Goal: Book appointment/travel/reservation

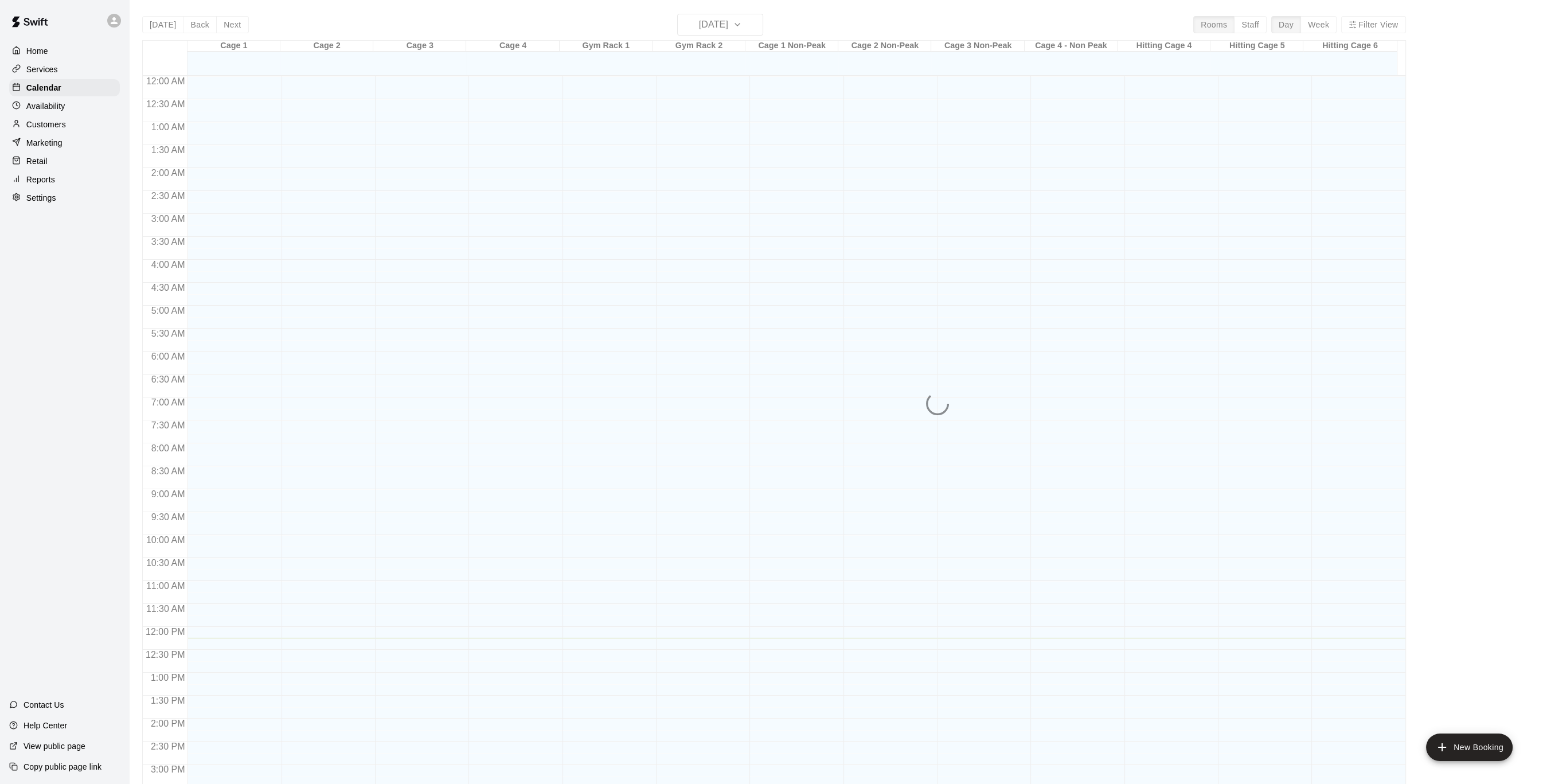
scroll to position [345, 0]
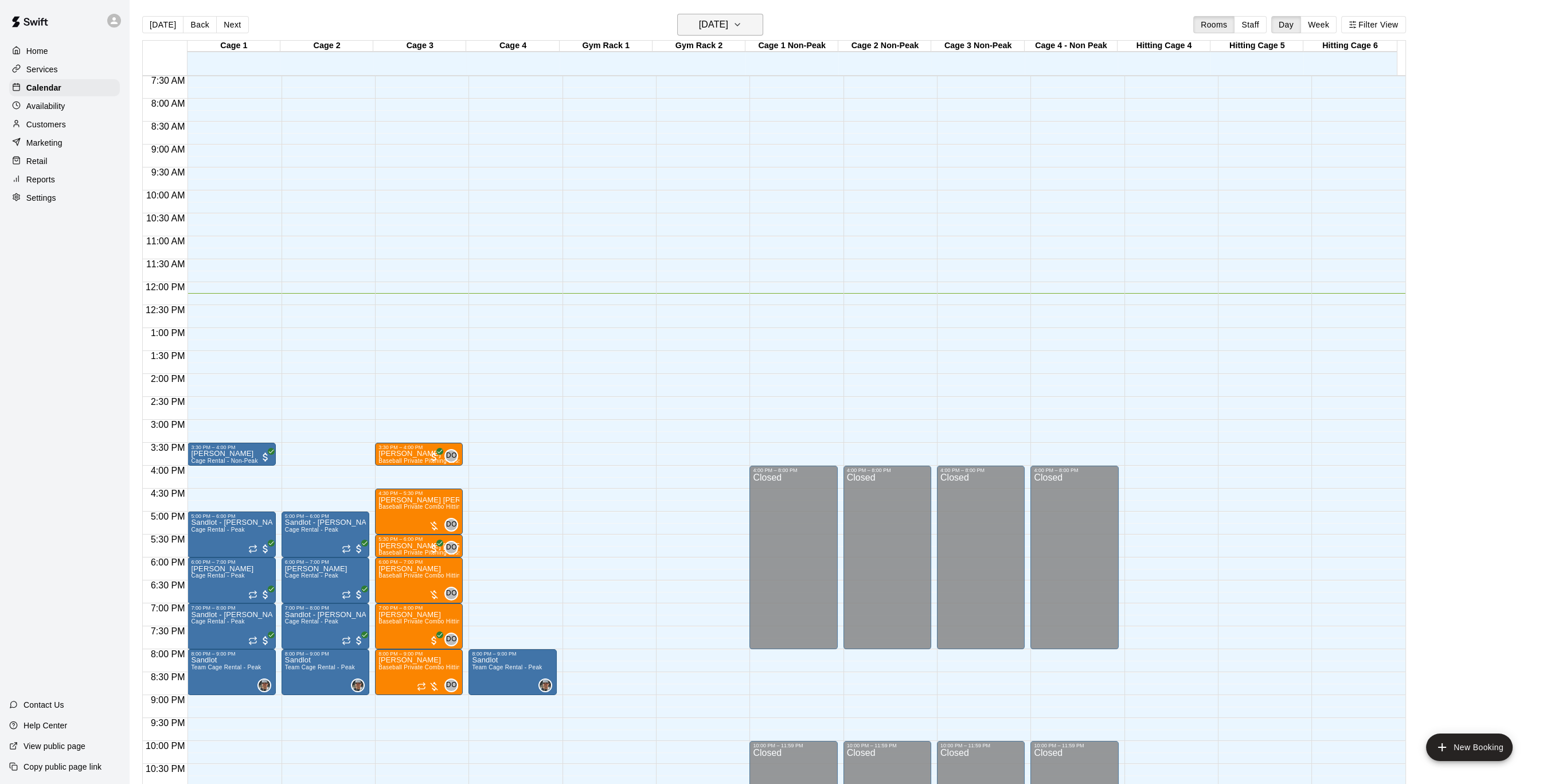
click at [728, 19] on h6 "[DATE]" at bounding box center [714, 25] width 29 height 16
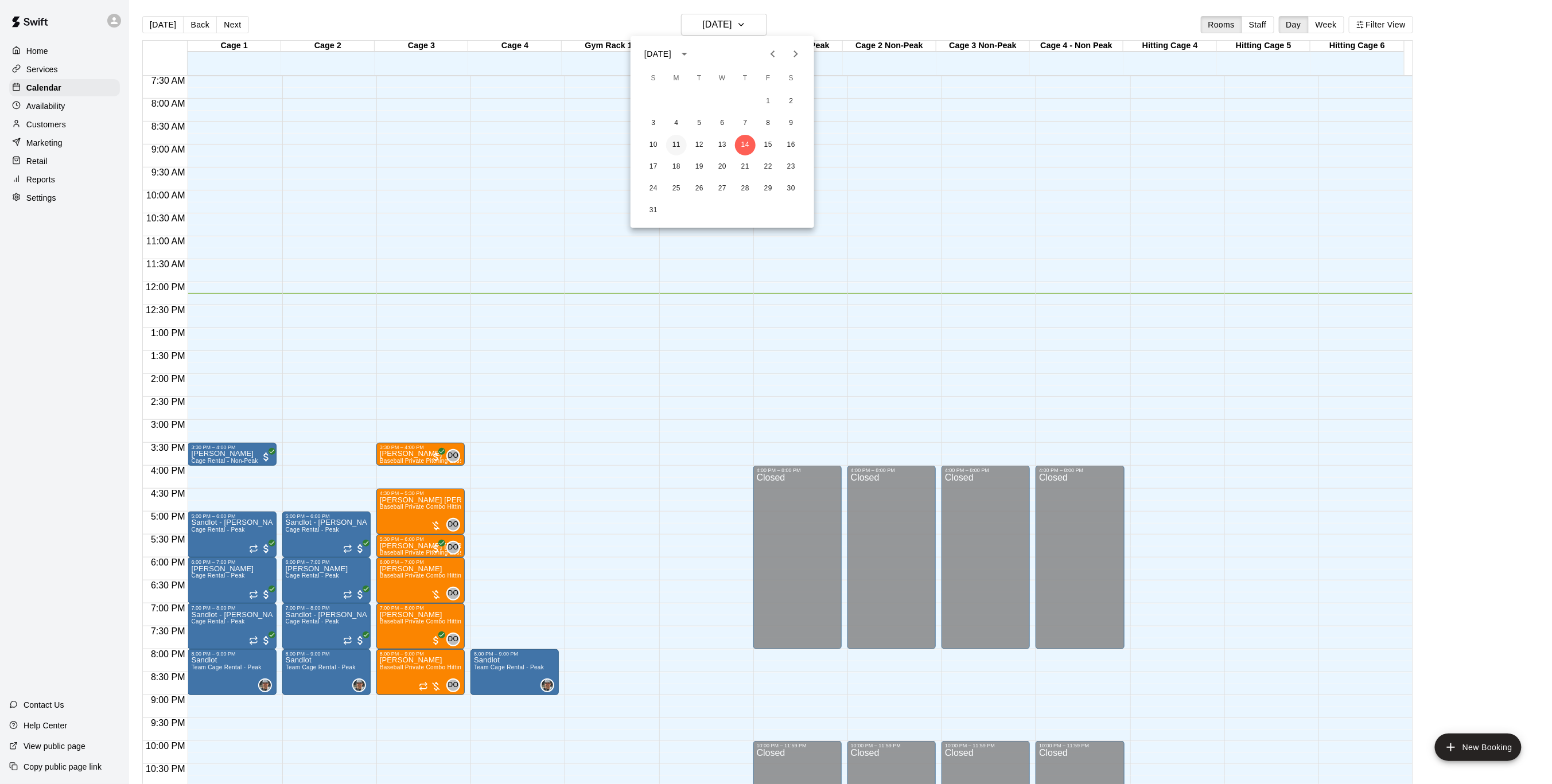
click at [678, 146] on button "11" at bounding box center [676, 145] width 21 height 21
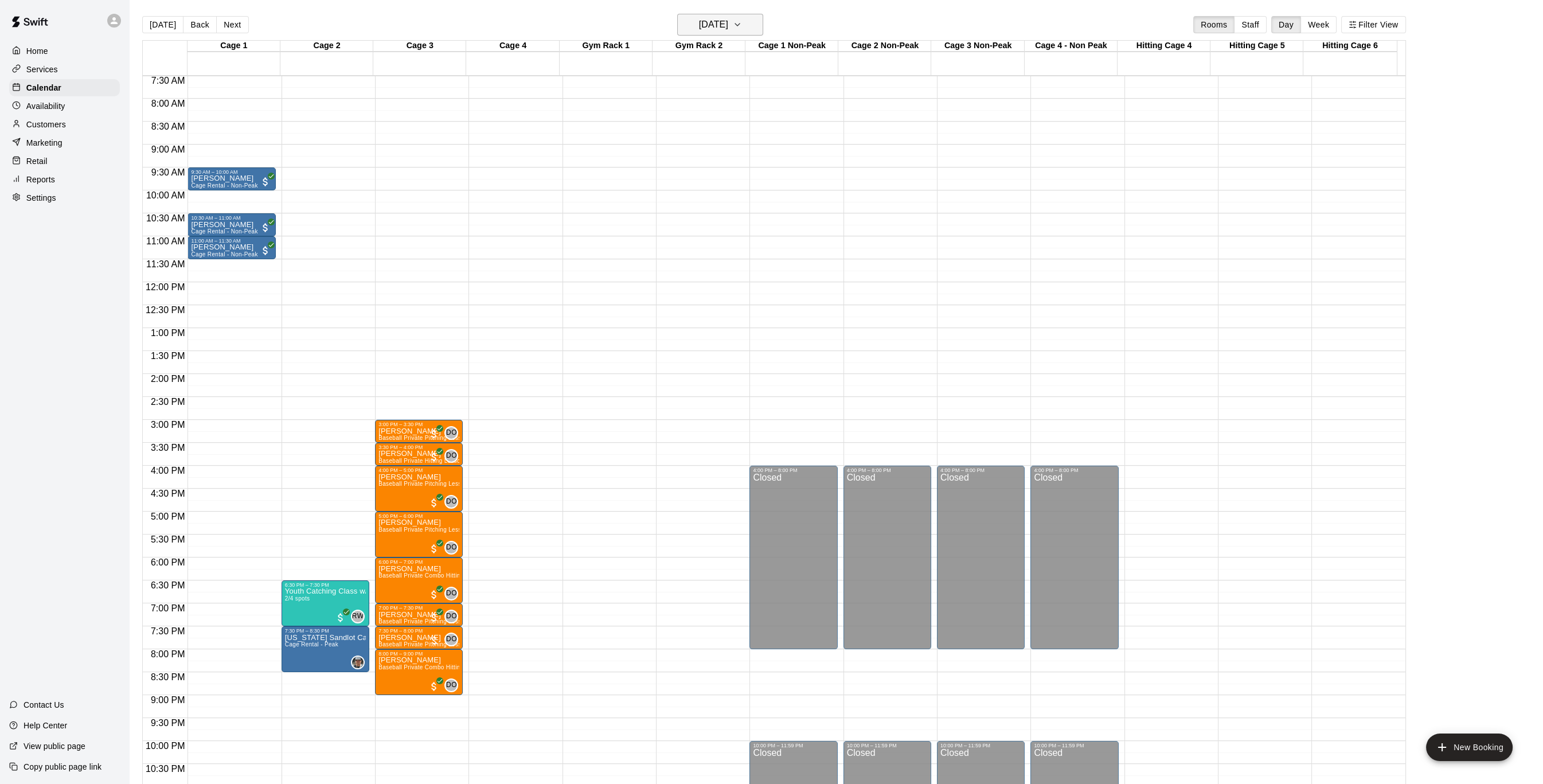
click at [715, 28] on h6 "[DATE]" at bounding box center [714, 25] width 29 height 16
click at [699, 146] on button "12" at bounding box center [699, 145] width 21 height 21
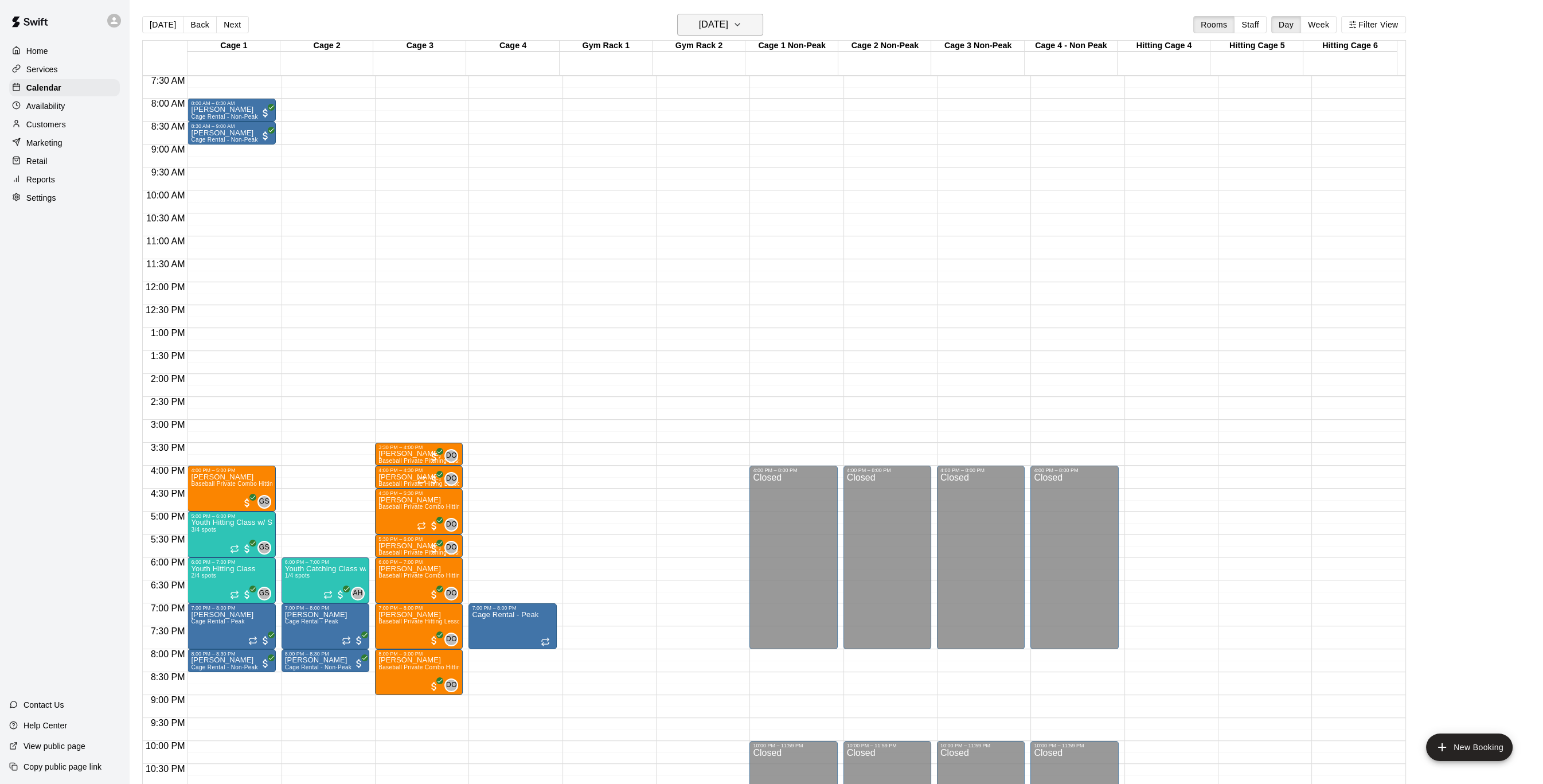
click at [728, 23] on h6 "[DATE]" at bounding box center [714, 25] width 29 height 16
click at [721, 146] on button "13" at bounding box center [722, 145] width 21 height 21
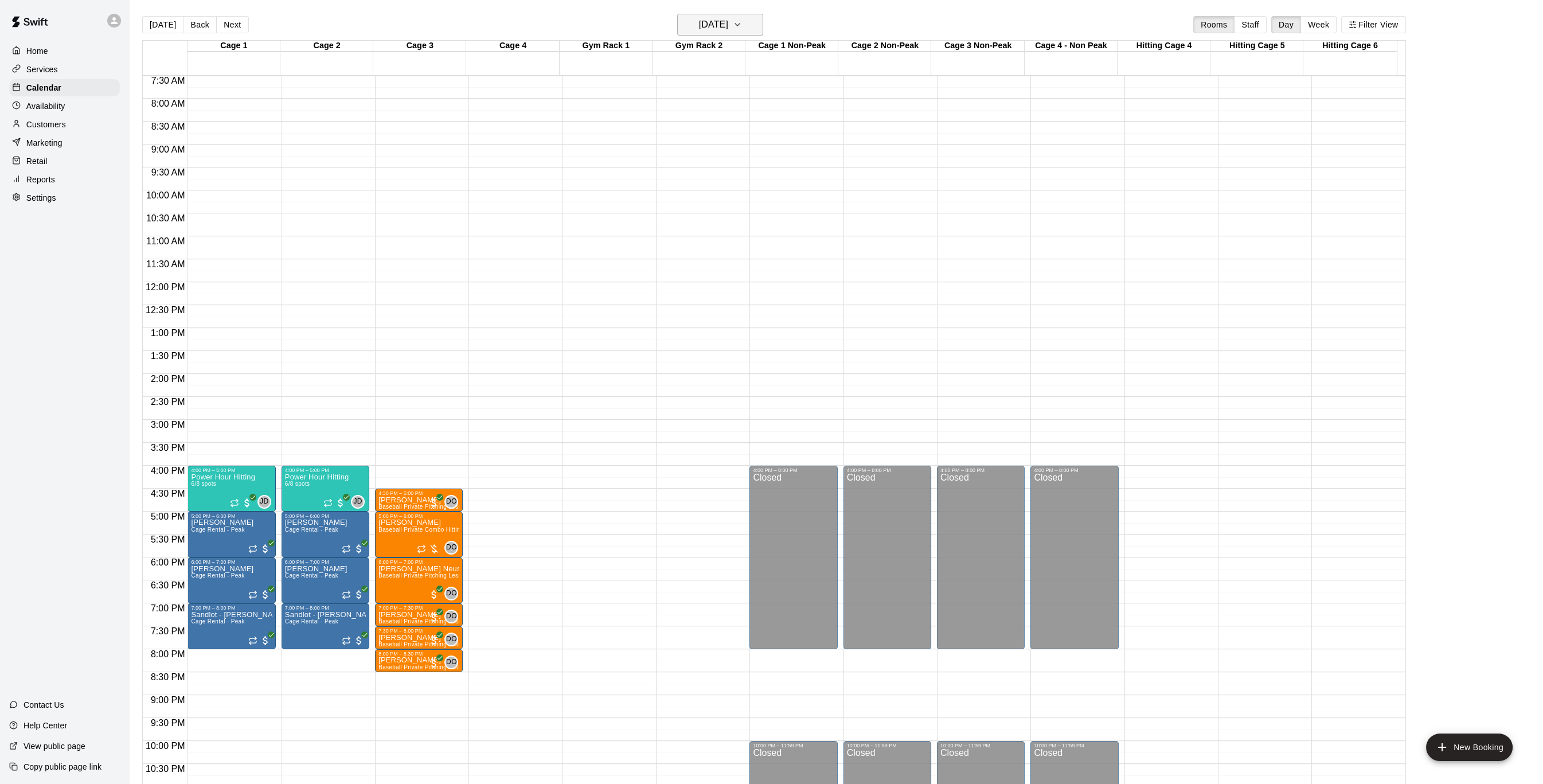
click at [717, 18] on h6 "[DATE]" at bounding box center [714, 25] width 29 height 16
click at [682, 142] on button "11" at bounding box center [675, 145] width 21 height 21
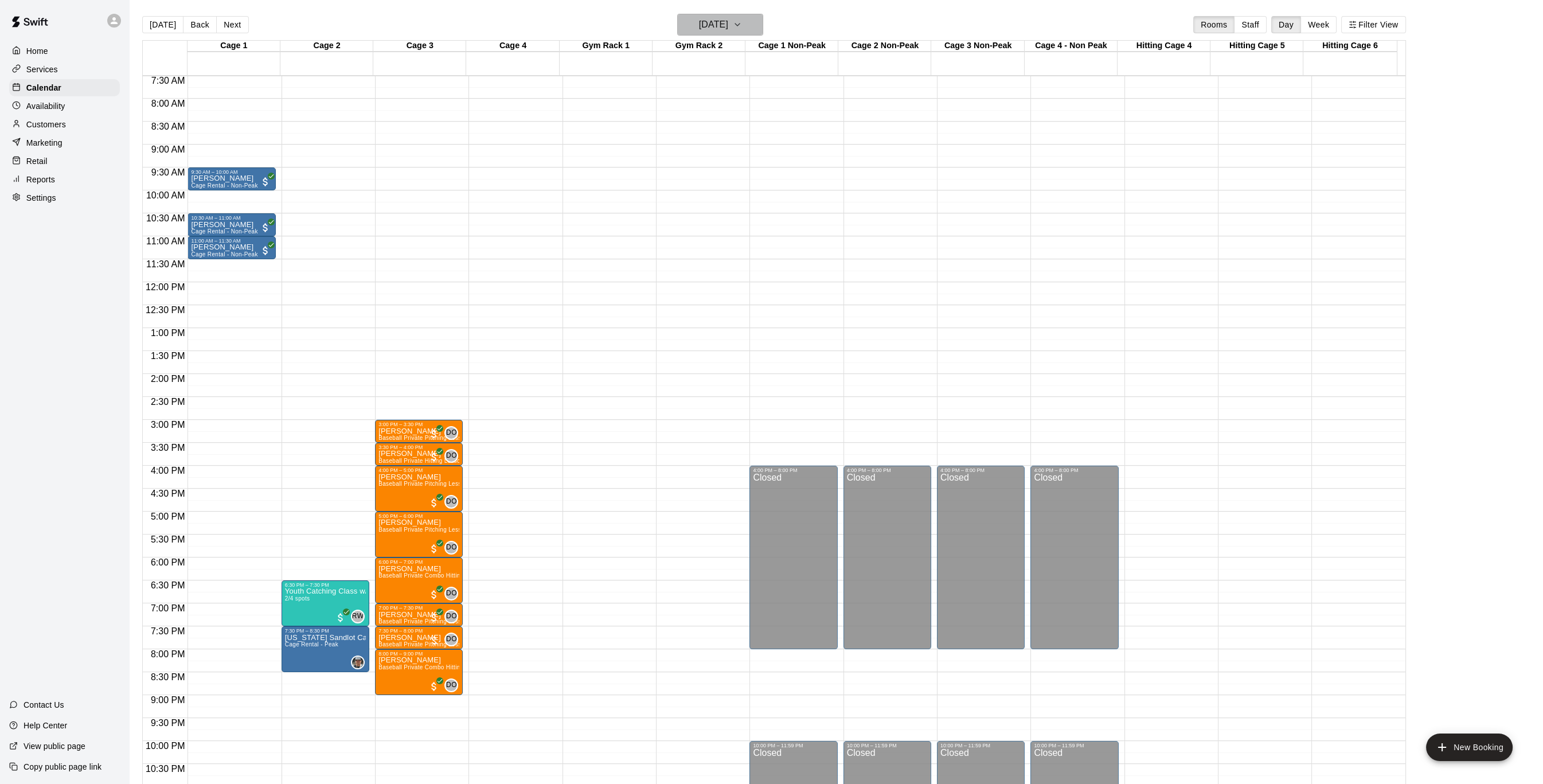
click at [728, 29] on h6 "[DATE]" at bounding box center [714, 25] width 29 height 16
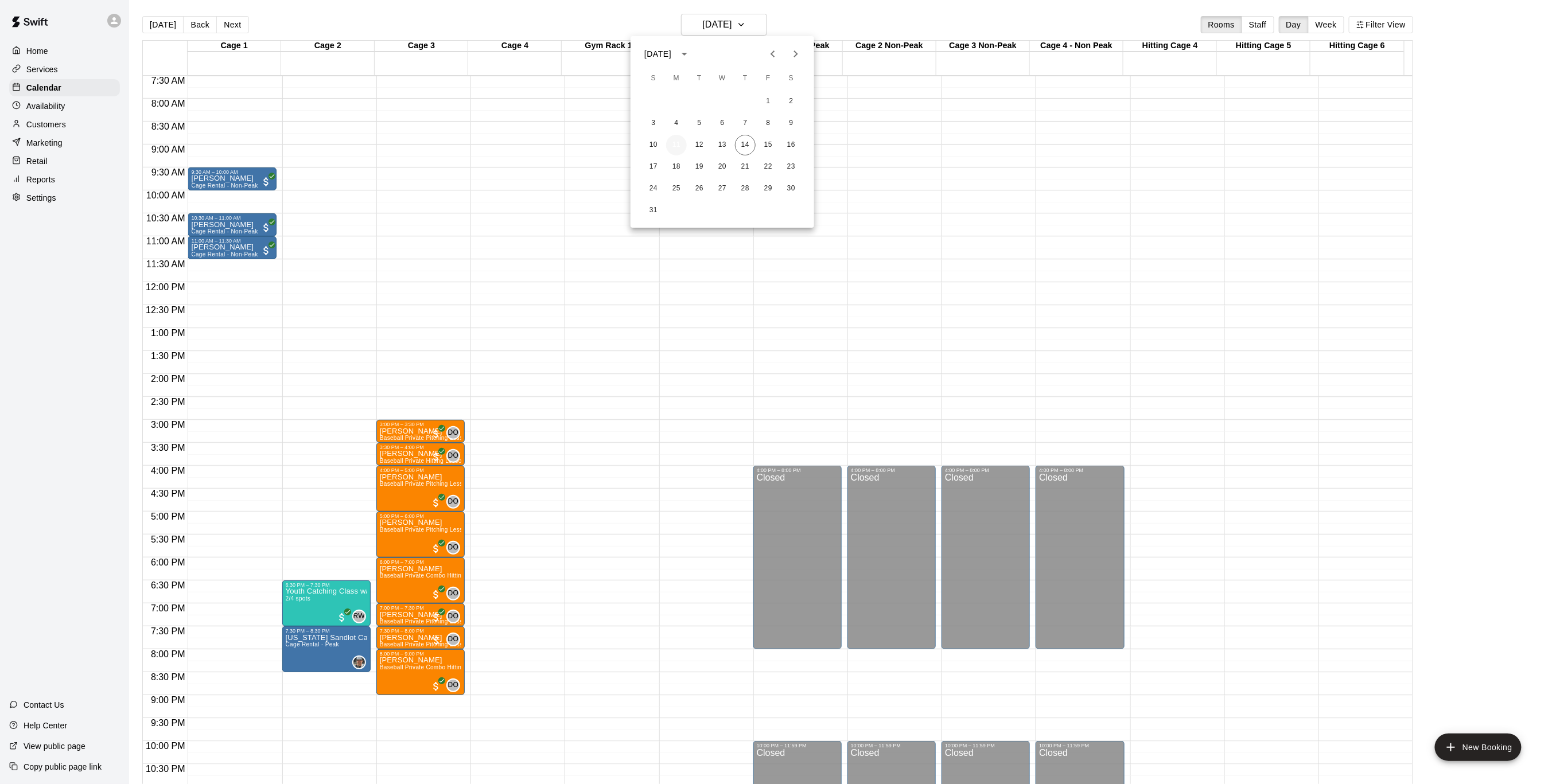
click at [680, 149] on button "11" at bounding box center [676, 145] width 21 height 21
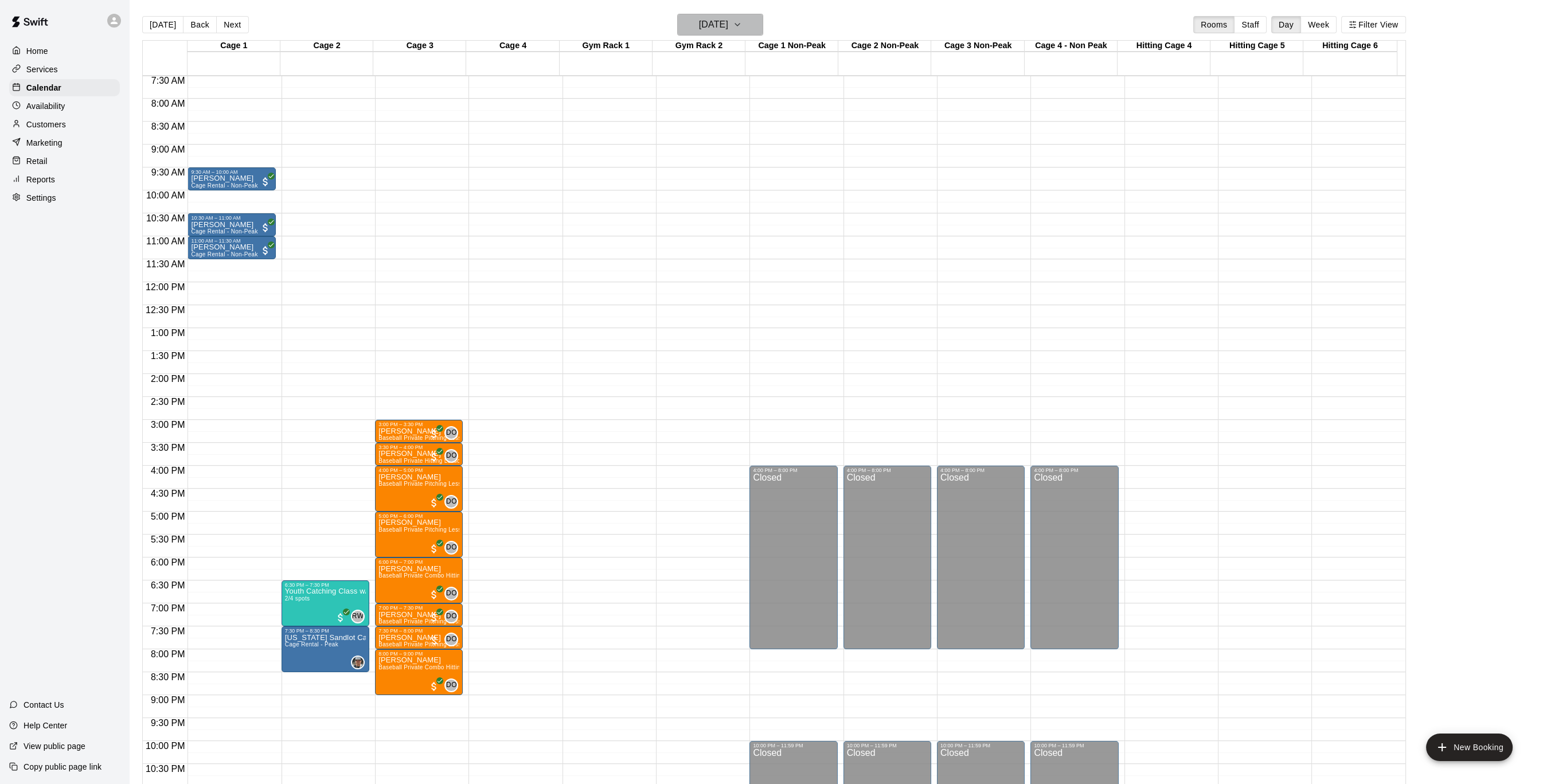
click at [742, 23] on icon "button" at bounding box center [737, 25] width 9 height 14
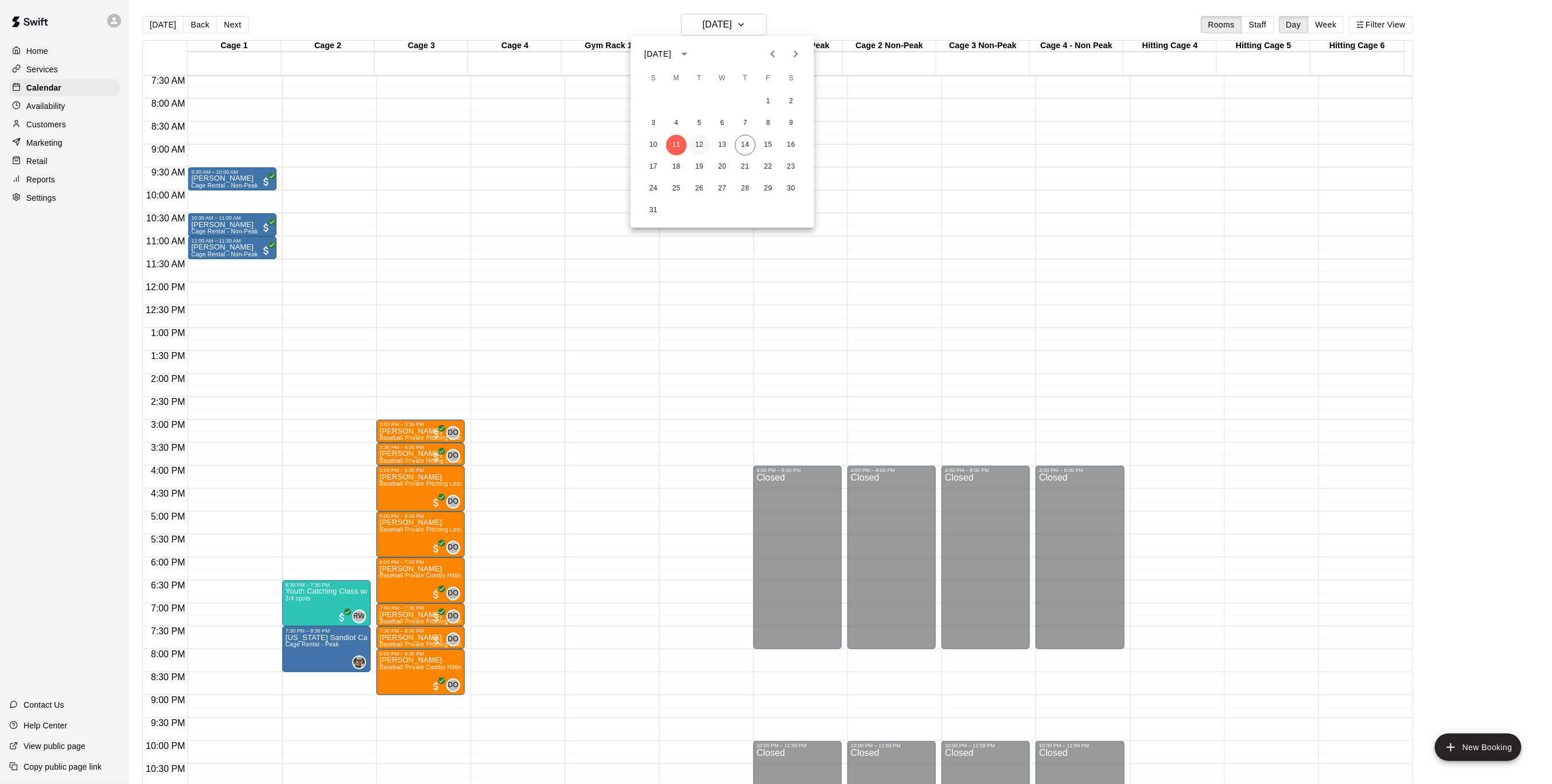
click at [699, 140] on button "12" at bounding box center [699, 145] width 21 height 21
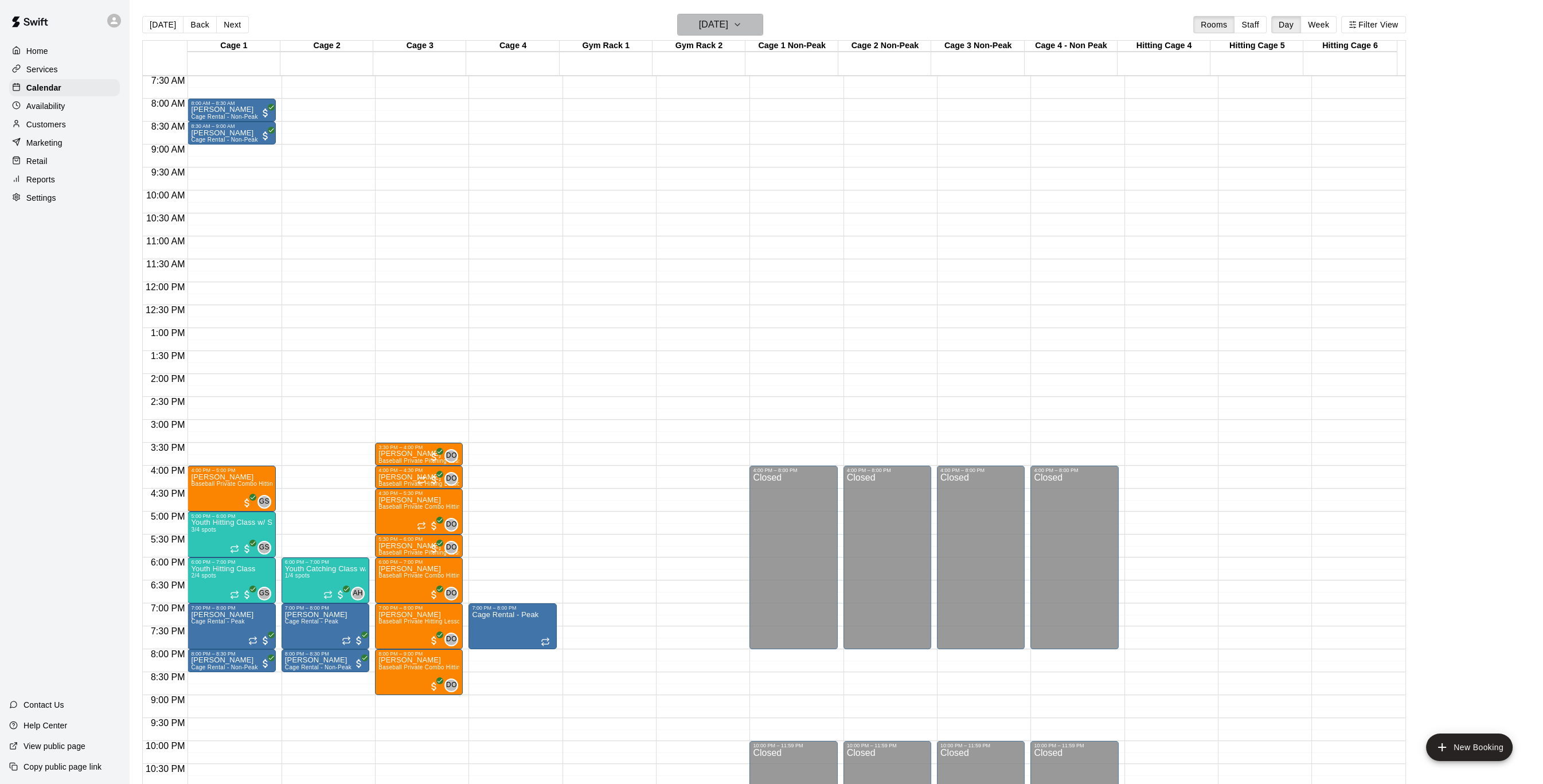
click at [728, 25] on h6 "[DATE]" at bounding box center [714, 25] width 29 height 16
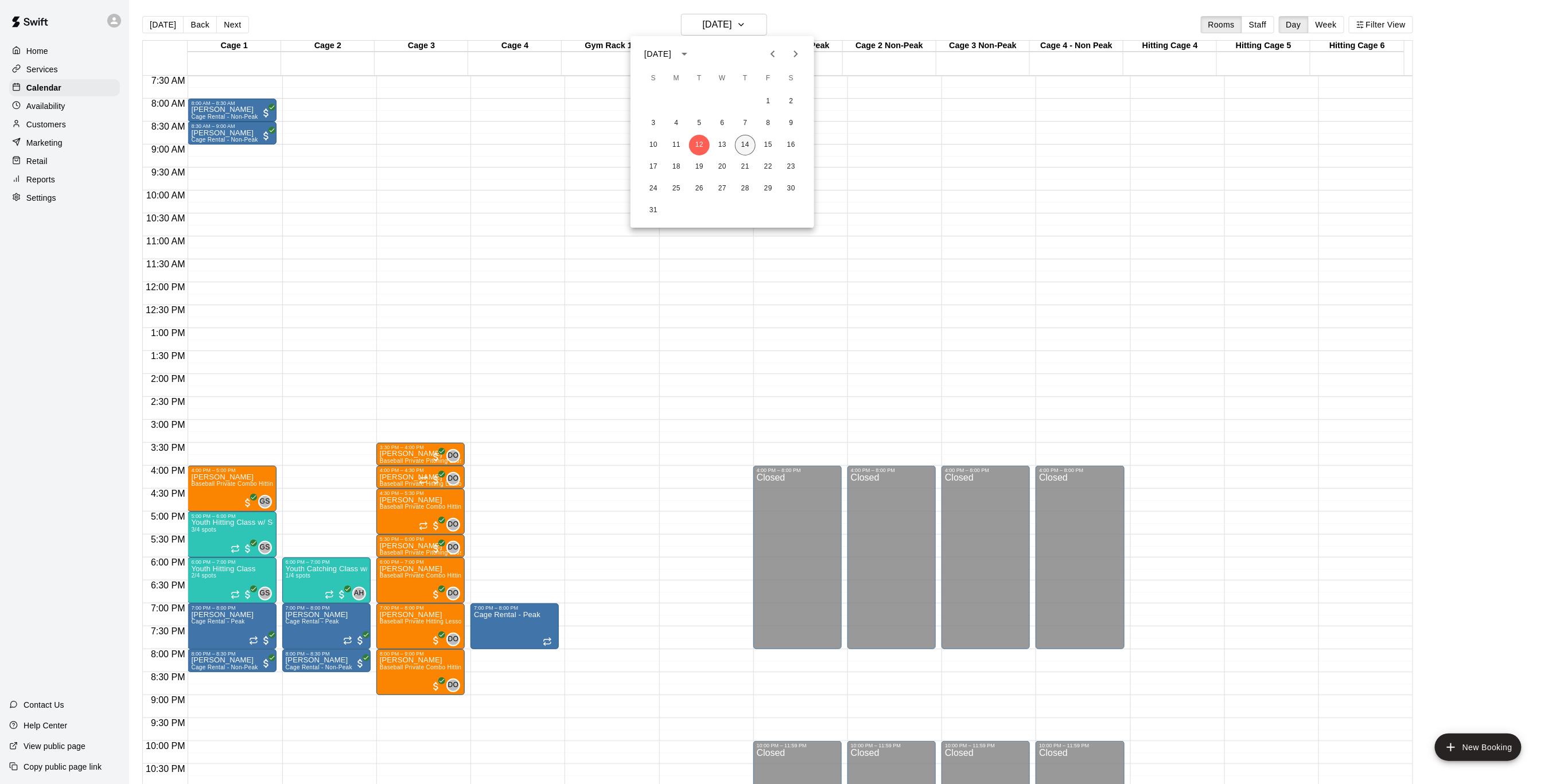
click at [744, 144] on button "14" at bounding box center [745, 145] width 21 height 21
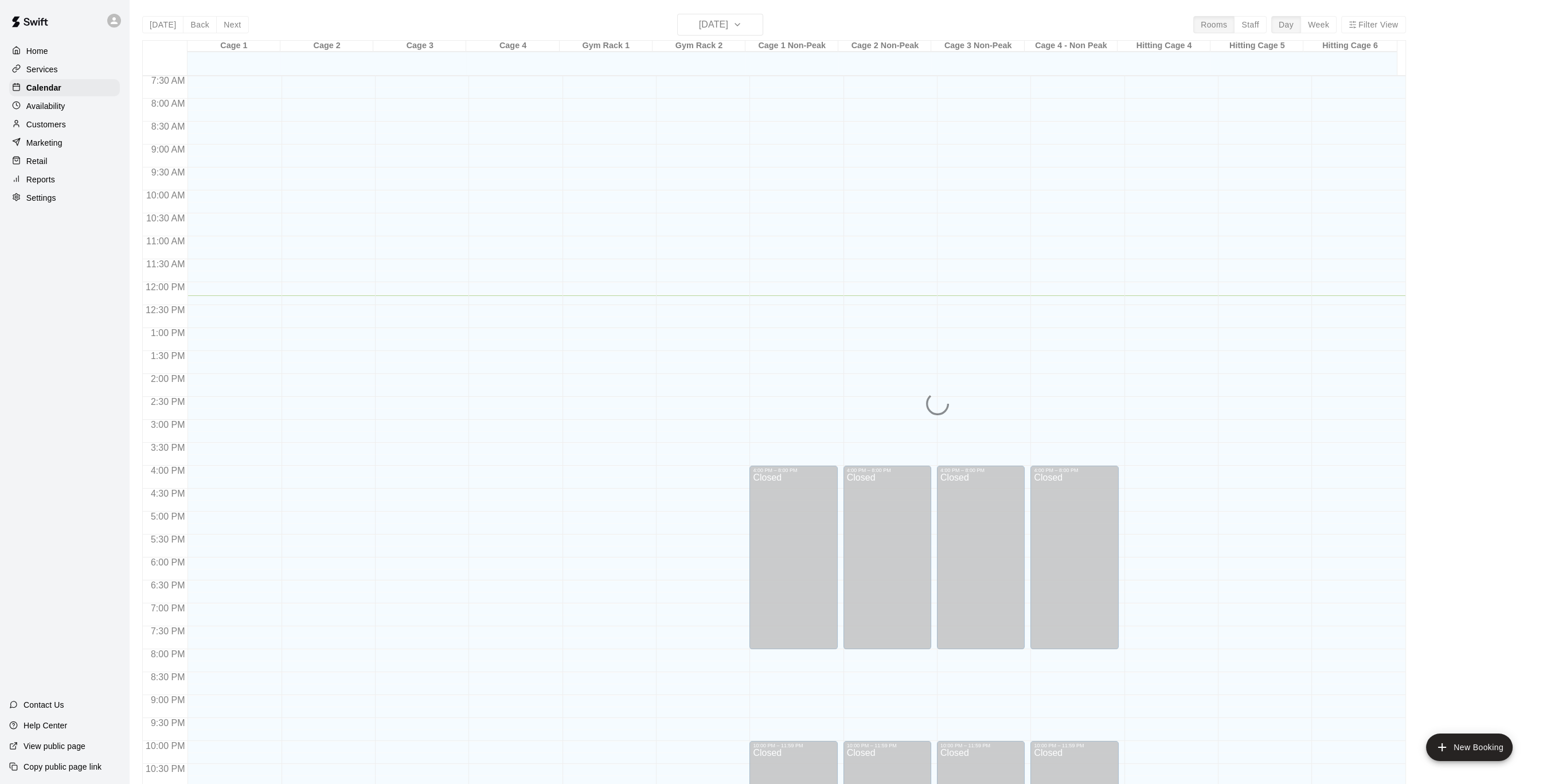
click at [762, 24] on div "[DATE] Back [DATE][DATE] Rooms Staff Day Week Filter View Cage 1 14 Thu Cage 2 …" at bounding box center [773, 405] width 1264 height 784
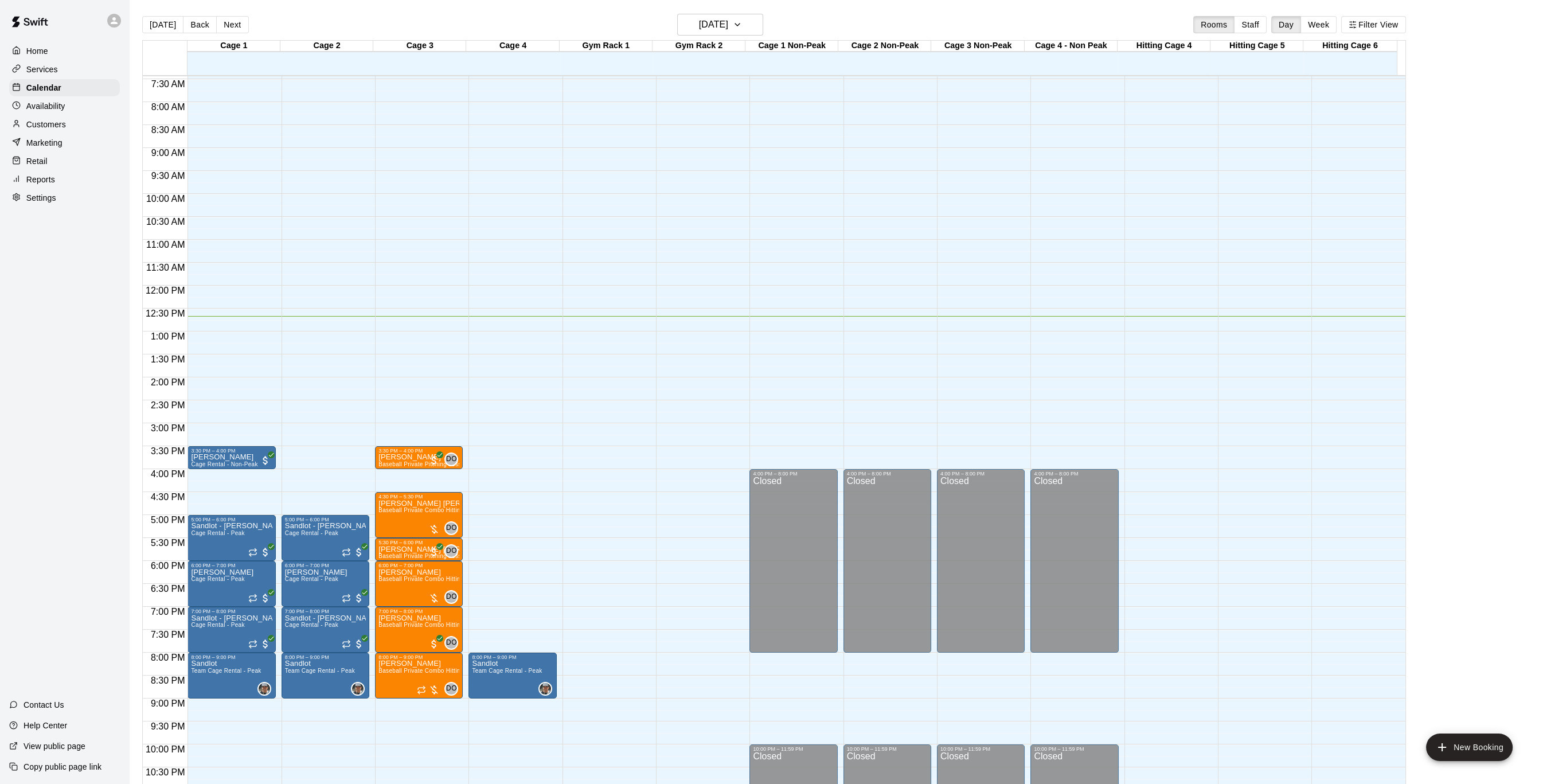
scroll to position [330, 0]
